Goal: Check status: Check status

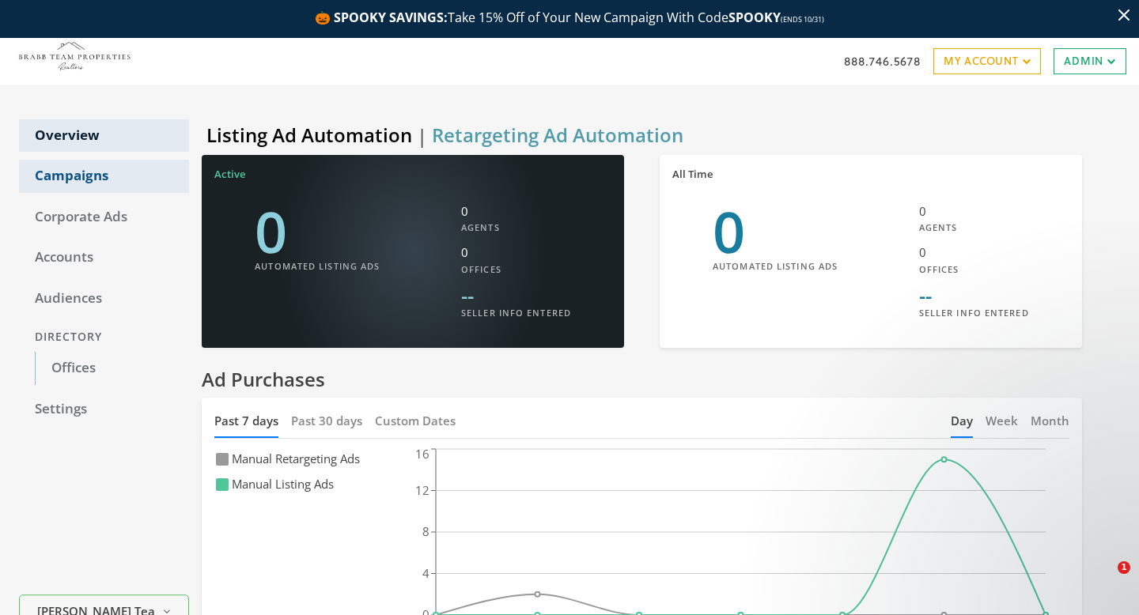
click at [60, 171] on link "Campaigns" at bounding box center [104, 176] width 170 height 33
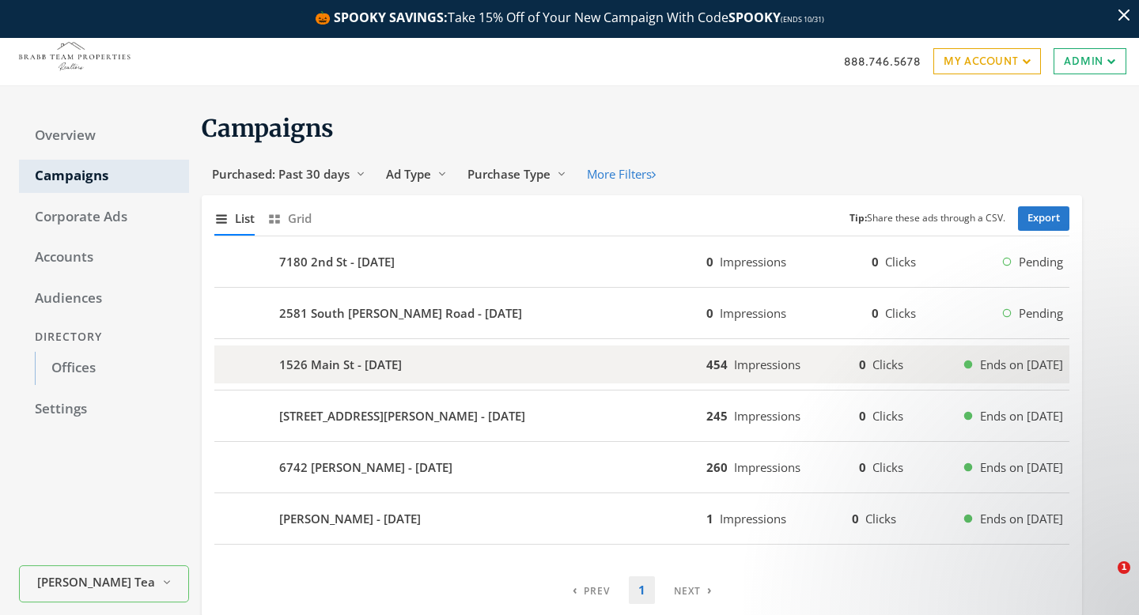
scroll to position [69, 0]
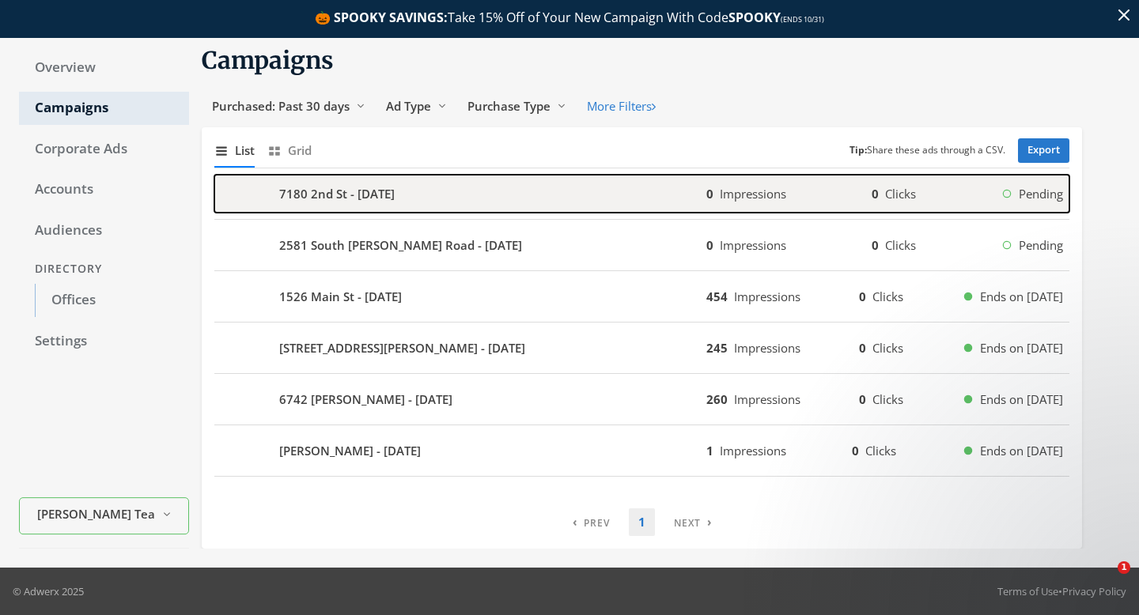
click at [395, 202] on b "7180 2nd St - 2025-10-13" at bounding box center [336, 194] width 115 height 18
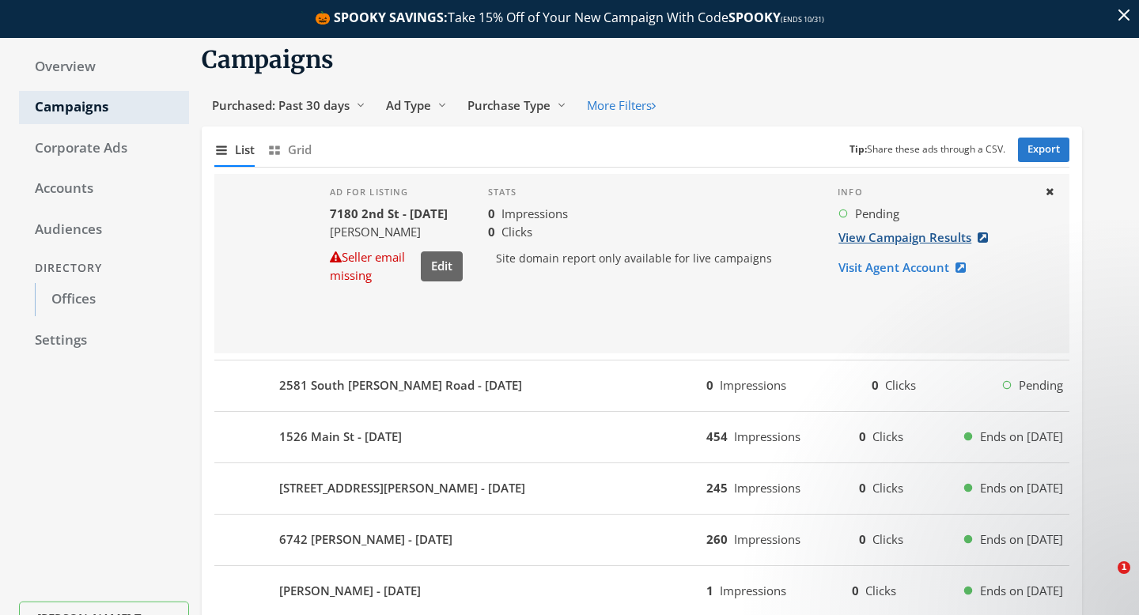
click at [921, 233] on link "View Campaign Results" at bounding box center [918, 237] width 161 height 29
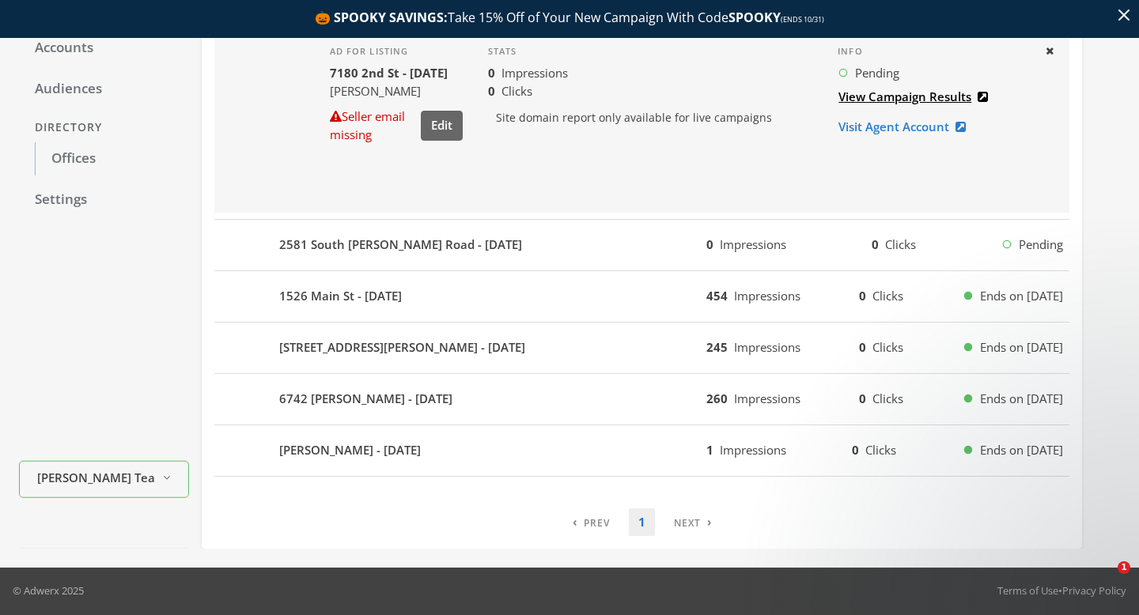
scroll to position [0, 0]
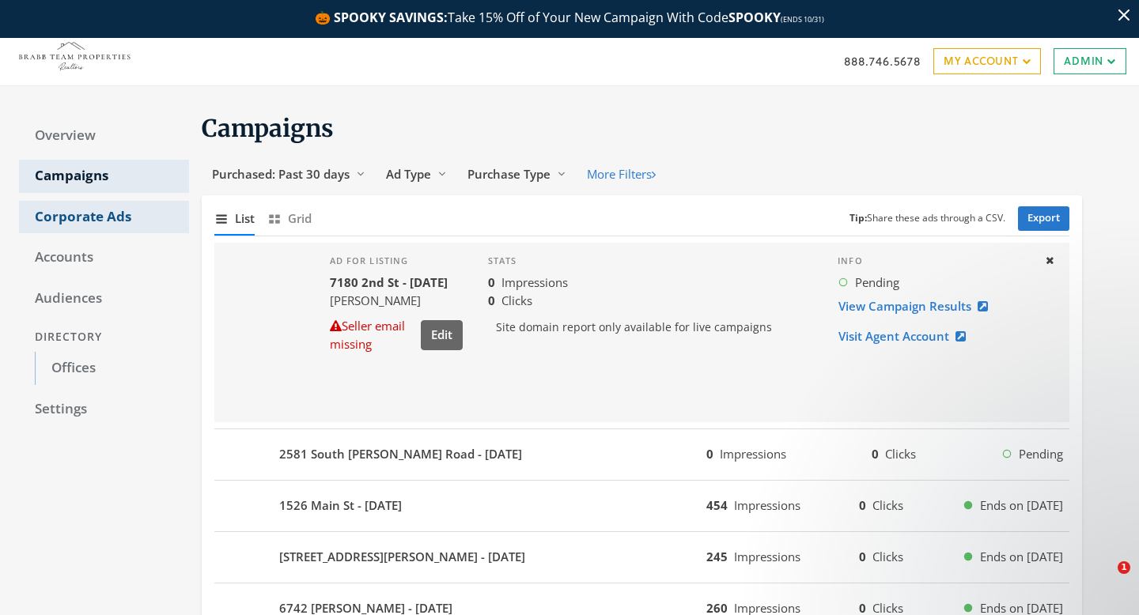
click at [92, 217] on link "Corporate Ads" at bounding box center [104, 217] width 170 height 33
